Goal: Task Accomplishment & Management: Manage account settings

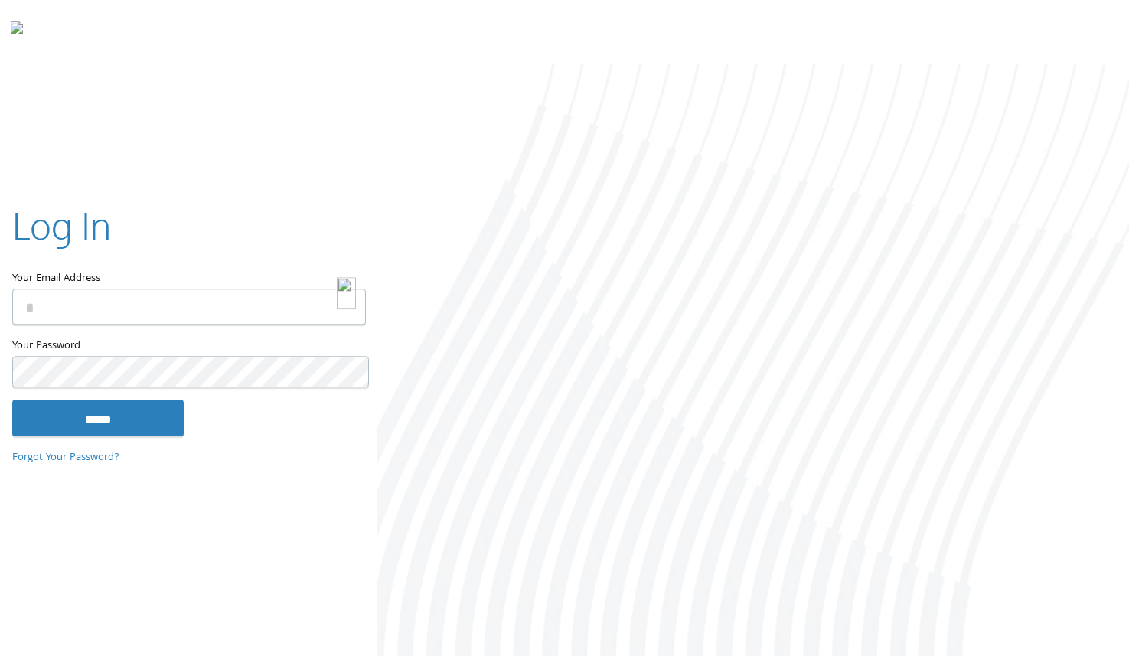
click at [338, 305] on img at bounding box center [346, 293] width 19 height 31
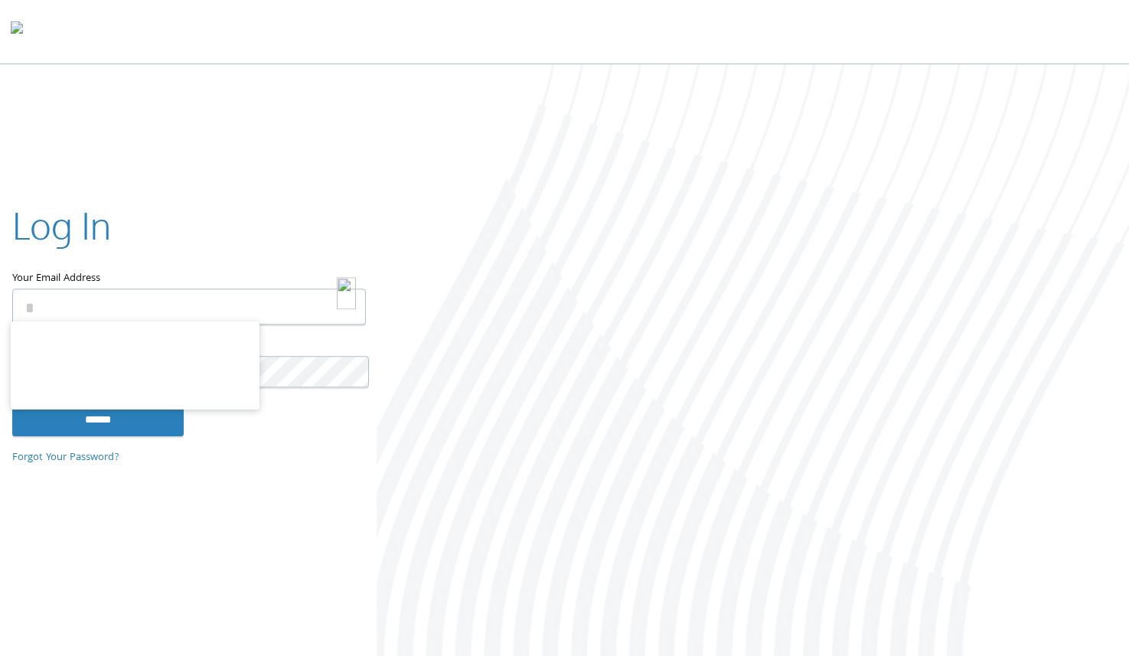
type input "**********"
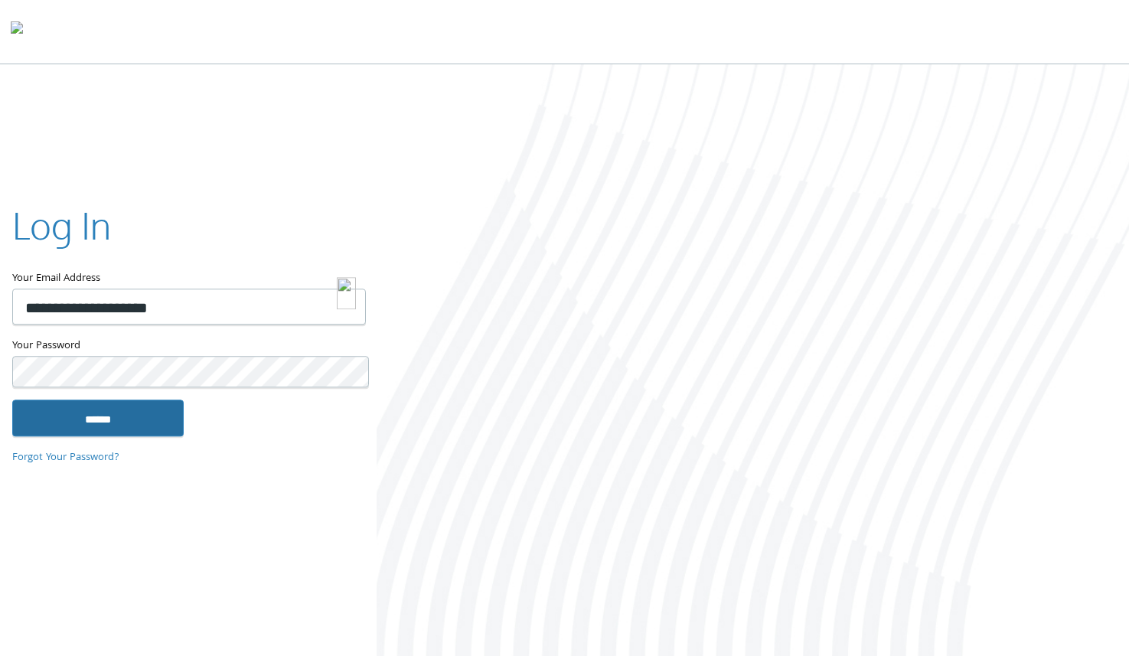
click at [125, 410] on input "******" at bounding box center [97, 417] width 171 height 37
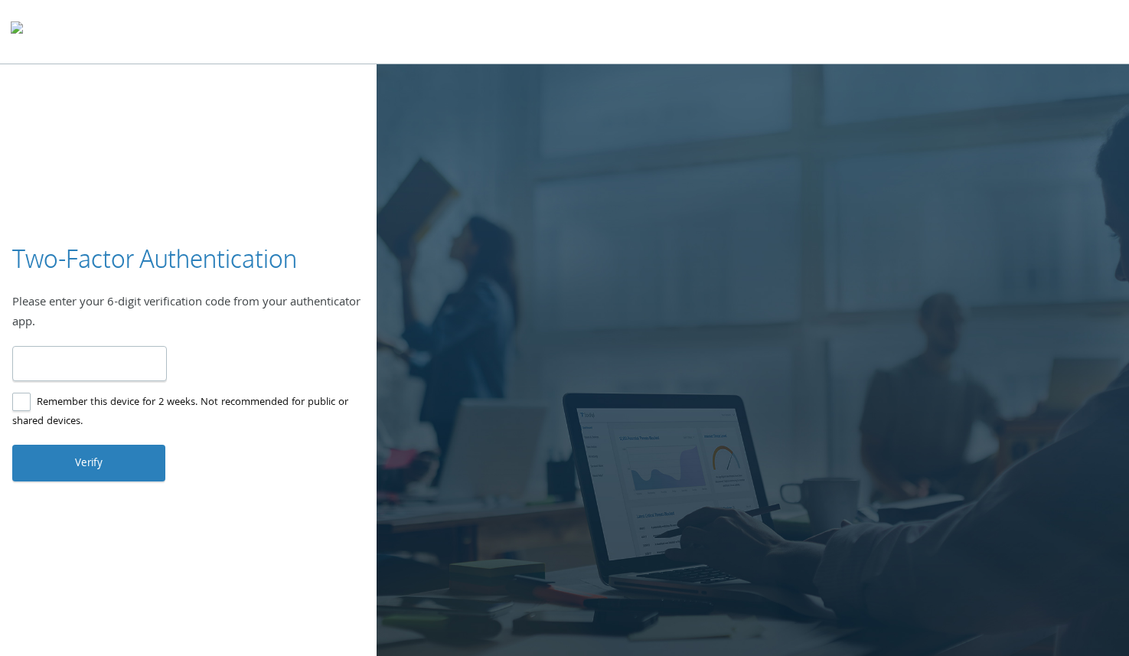
type input "******"
